Goal: Information Seeking & Learning: Learn about a topic

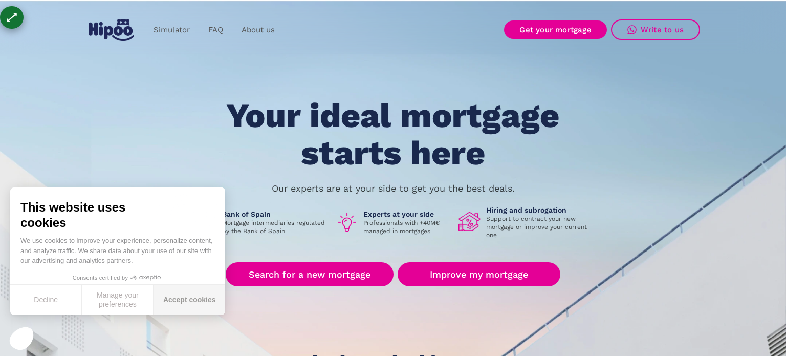
click at [202, 304] on font "Accept cookies" at bounding box center [189, 299] width 53 height 9
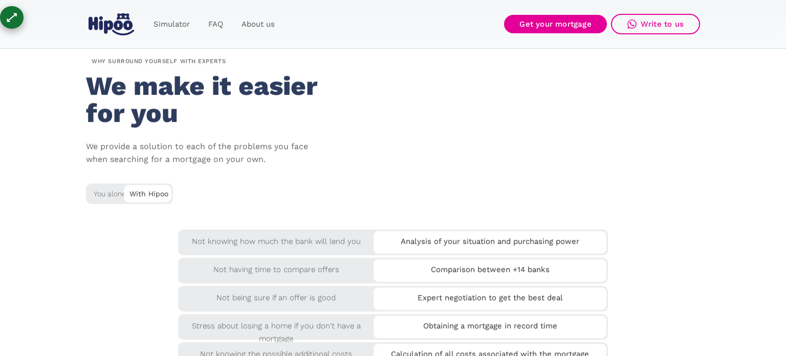
scroll to position [2650, 0]
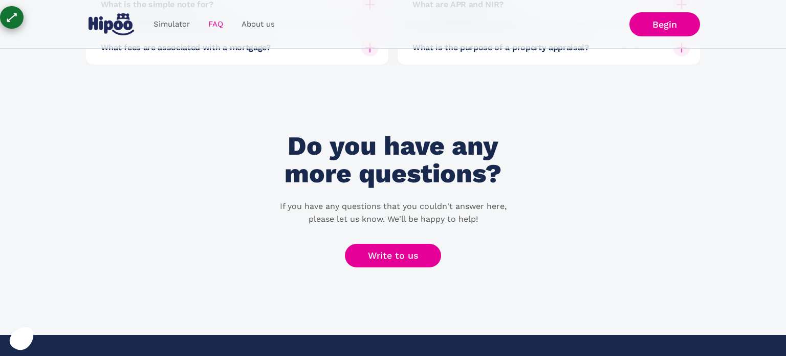
scroll to position [397, 0]
